Goal: Task Accomplishment & Management: Manage account settings

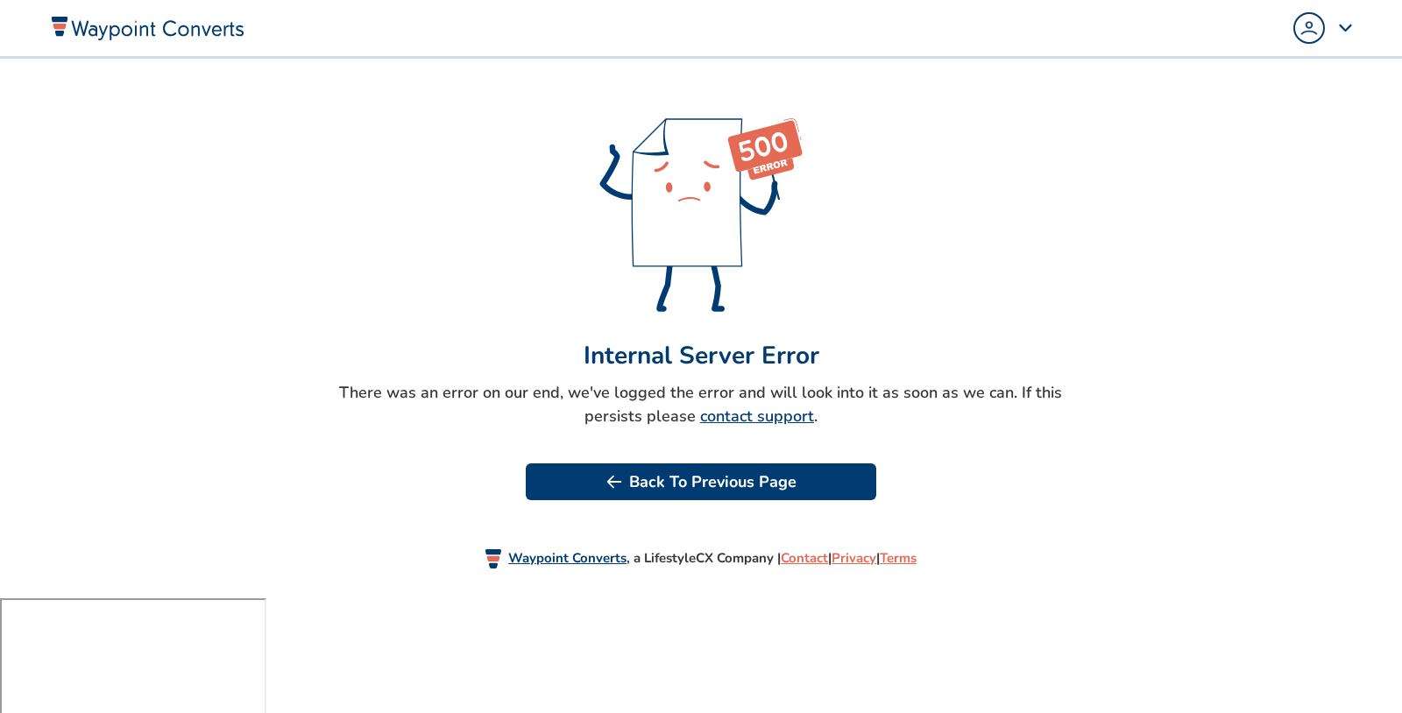
click at [1307, 21] on img "Popover trigger" at bounding box center [1309, 28] width 28 height 28
click at [1252, 196] on span "Sign Out" at bounding box center [1251, 189] width 56 height 21
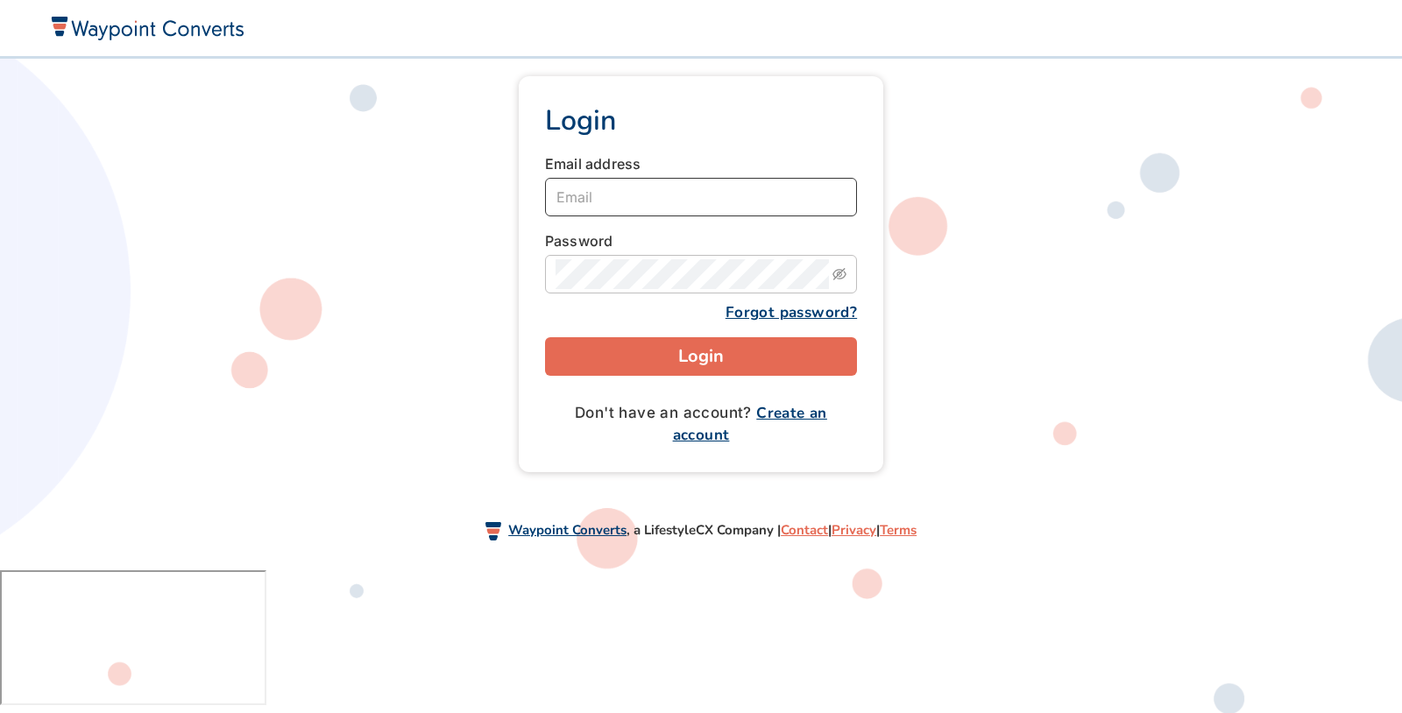
type input "[EMAIL_ADDRESS][DOMAIN_NAME]"
click at [758, 344] on button "Login" at bounding box center [701, 356] width 312 height 39
